Goal: Use online tool/utility: Utilize a website feature to perform a specific function

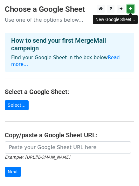
click at [128, 9] on link at bounding box center [130, 9] width 7 height 8
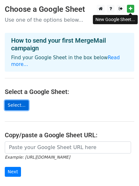
click at [18, 100] on link "Select..." at bounding box center [17, 105] width 24 height 10
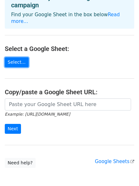
scroll to position [69, 0]
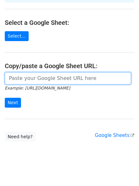
click at [83, 72] on input "url" at bounding box center [68, 78] width 127 height 12
paste input "[URL][DOMAIN_NAME]"
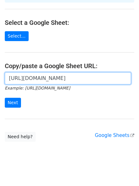
scroll to position [0, 143]
type input "[URL][DOMAIN_NAME]"
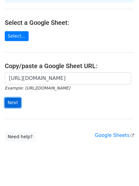
scroll to position [0, 0]
click at [7, 98] on input "Next" at bounding box center [13, 103] width 16 height 10
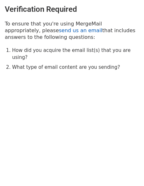
click at [59, 29] on link "send us an email" at bounding box center [80, 30] width 43 height 6
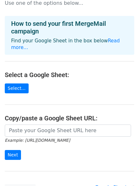
scroll to position [69, 0]
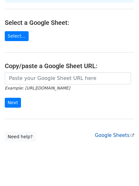
click at [110, 133] on link "Google Sheets" at bounding box center [115, 136] width 40 height 6
